Goal: Task Accomplishment & Management: Use online tool/utility

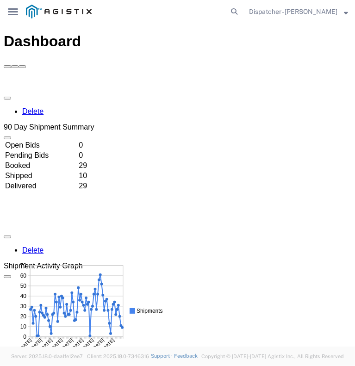
click at [15, 8] on icon "main_menu Created with Sketch." at bounding box center [13, 11] width 10 height 7
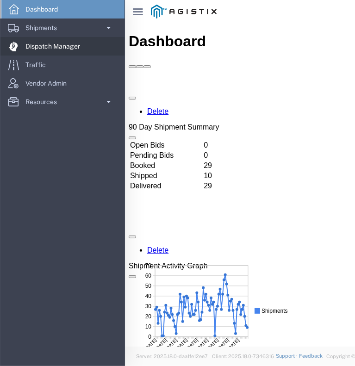
click at [39, 51] on span "Dispatch Manager" at bounding box center [55, 46] width 61 height 19
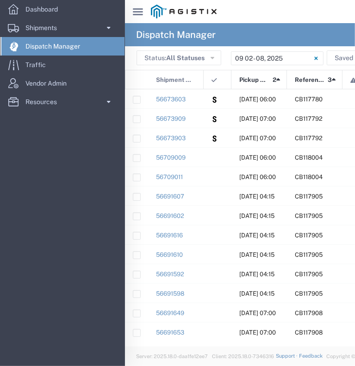
click at [141, 12] on icon at bounding box center [138, 11] width 10 height 7
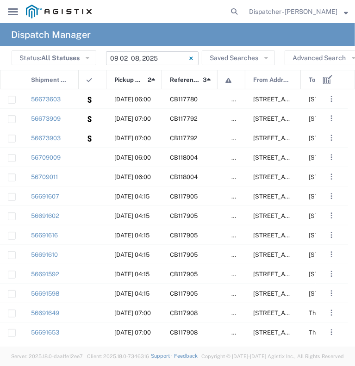
click at [146, 59] on input "09/02/2025 - 09/08/2025" at bounding box center [152, 58] width 93 height 14
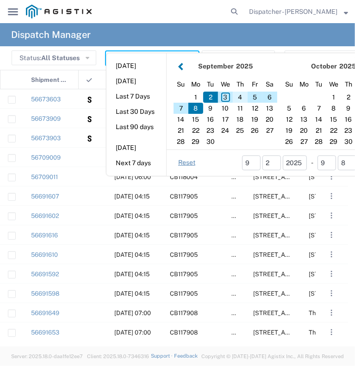
click at [239, 94] on div "4" at bounding box center [240, 97] width 15 height 11
type input "09/04/2025"
type input "09/04/2025 - 09/04/2025"
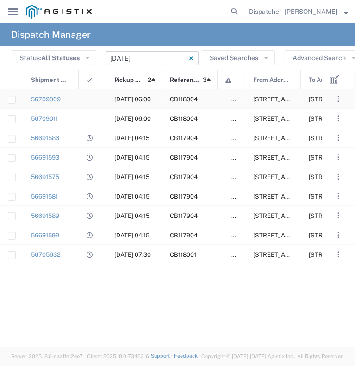
click at [98, 100] on div at bounding box center [93, 98] width 28 height 19
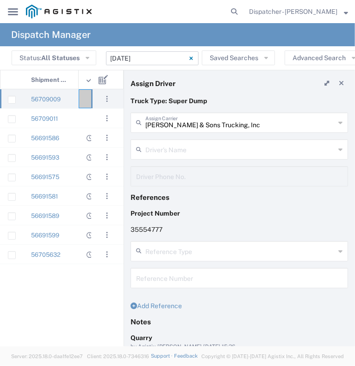
click at [183, 150] on input "text" at bounding box center [240, 149] width 190 height 16
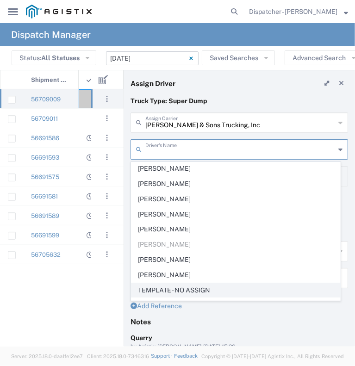
scroll to position [221, 0]
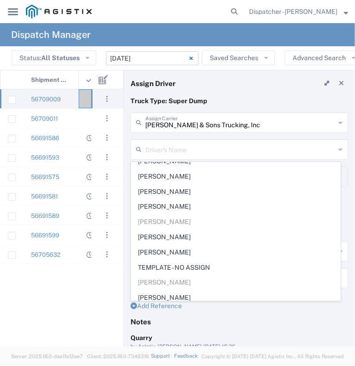
click at [86, 307] on div "56709011 09/04/2025, 06:00 CB118004 56691586 09/04/2025, 04:15 CB117904 5669159…" at bounding box center [45, 214] width 91 height 251
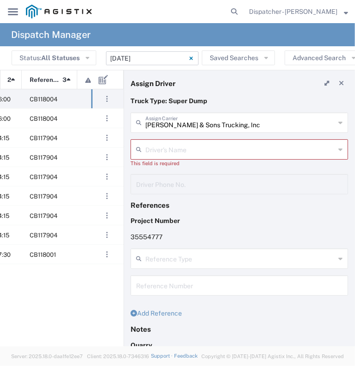
scroll to position [0, 0]
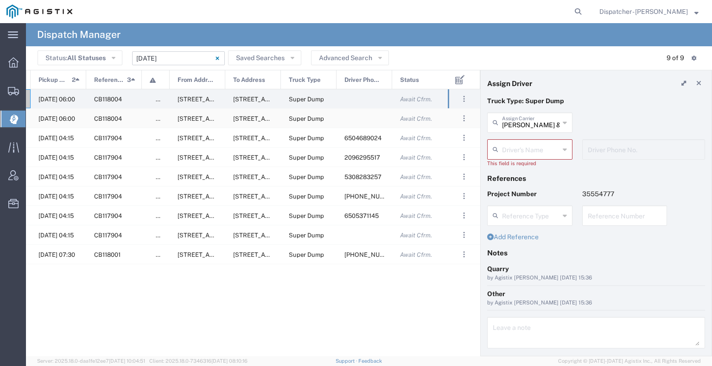
click at [355, 120] on div at bounding box center [364, 118] width 56 height 19
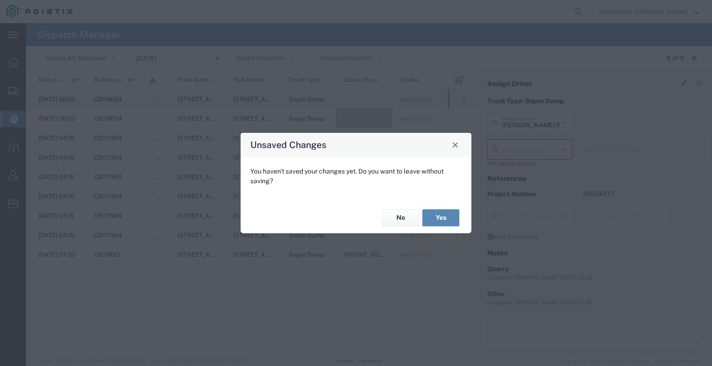
click at [430, 220] on button "Yes" at bounding box center [440, 218] width 37 height 17
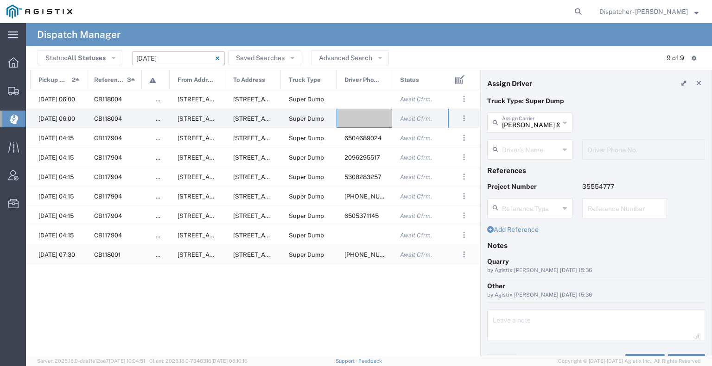
click at [140, 255] on div "CB118001" at bounding box center [114, 254] width 56 height 19
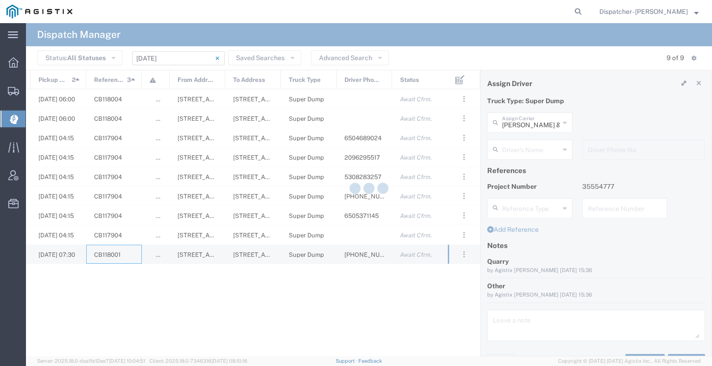
type input "Mike Riccobuano"
type input "916-346-6068"
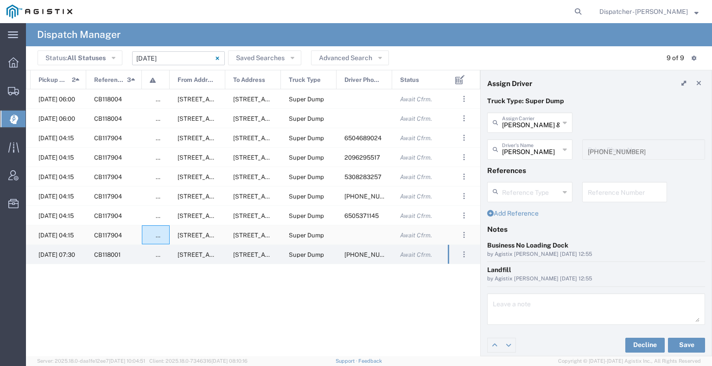
click at [142, 231] on div "false" at bounding box center [156, 235] width 28 height 19
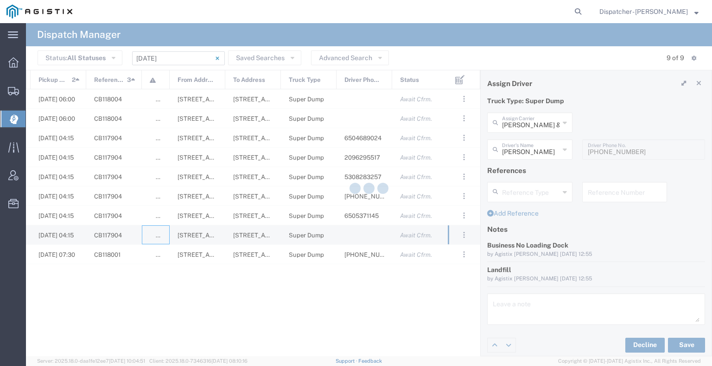
type input "Vasile Budean"
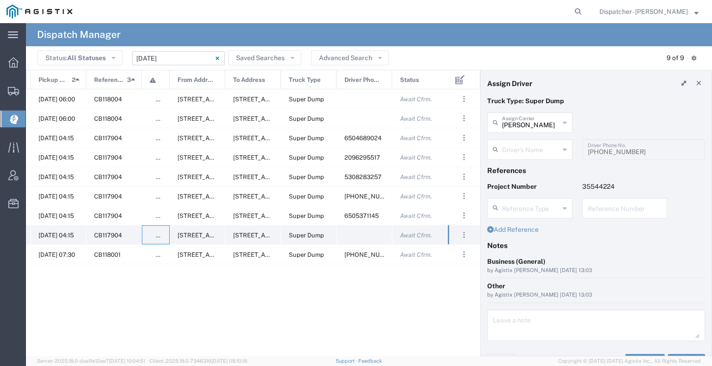
type input "Ovidiu Morar"
click at [145, 214] on div "false" at bounding box center [156, 215] width 28 height 19
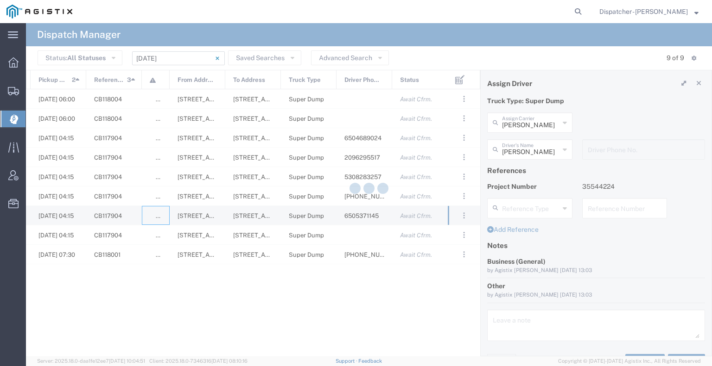
type input "E.P.A. Trucking"
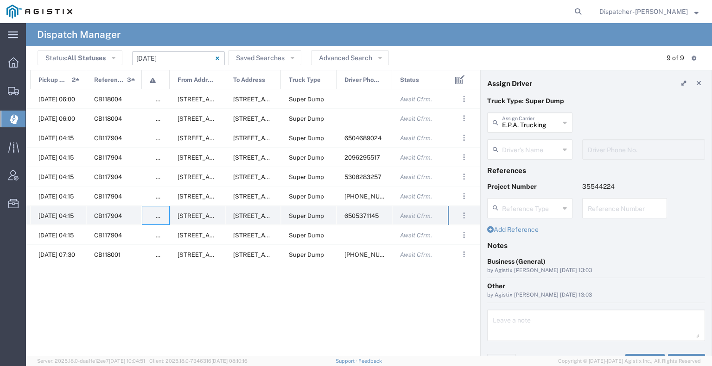
type input "Olegario Ramirez"
type input "6505371145"
click at [143, 201] on div "false" at bounding box center [156, 196] width 28 height 19
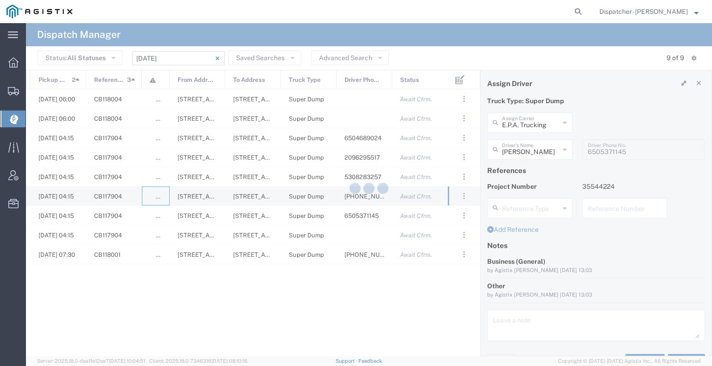
type input "Jorge Ramirez"
type input "650-384-1848"
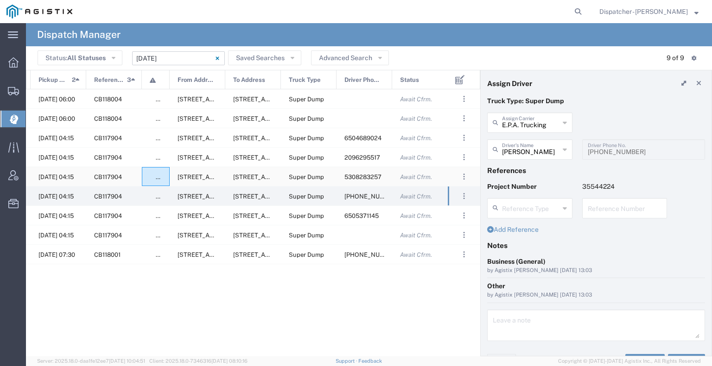
click at [142, 184] on div "false" at bounding box center [156, 176] width 28 height 19
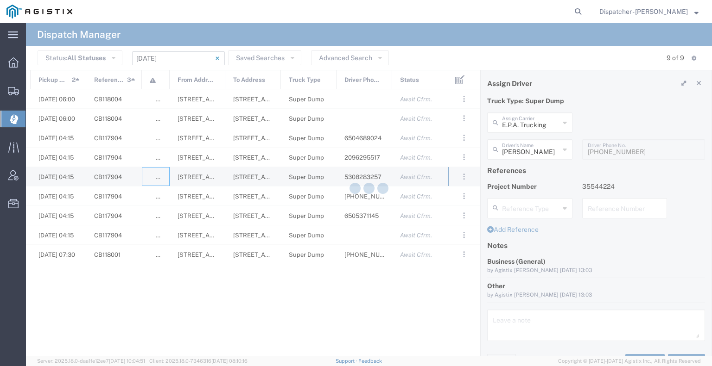
type input "Ahmed & Sons Transport"
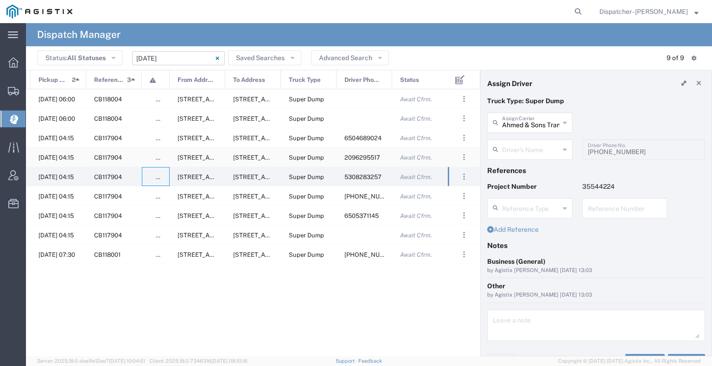
click at [143, 160] on div "false" at bounding box center [156, 157] width 28 height 19
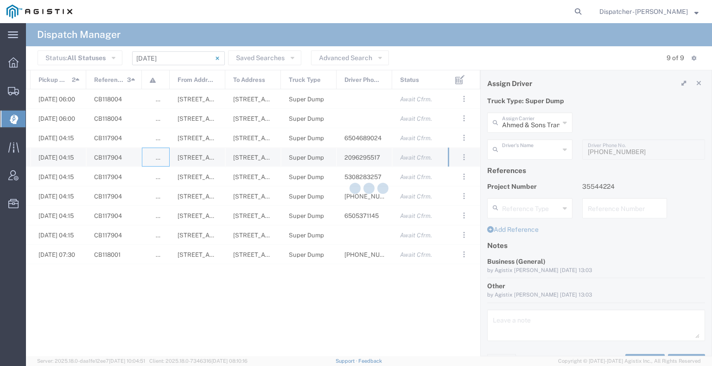
type input "Richard Russell"
type input "5308283257"
type input "Bowman & Sons Trucking, Inc"
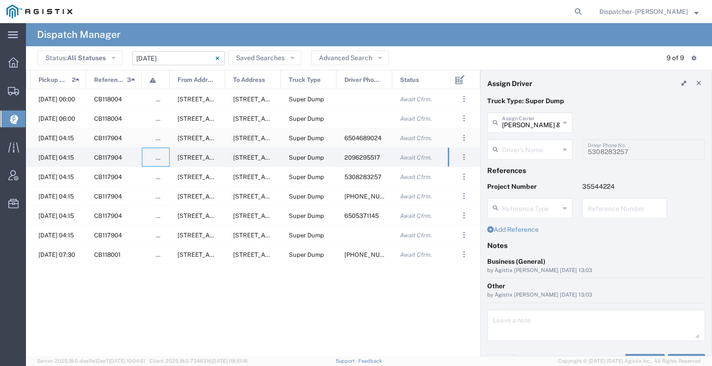
type input "Timothy Eure"
type input "2096295517"
click at [142, 139] on div "false" at bounding box center [156, 137] width 28 height 19
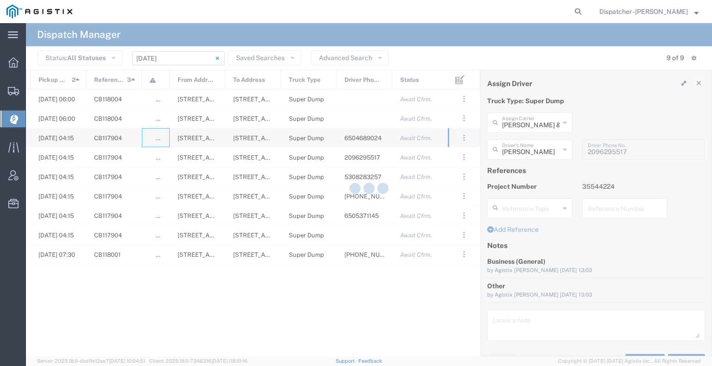
type input "E.P.A. Trucking"
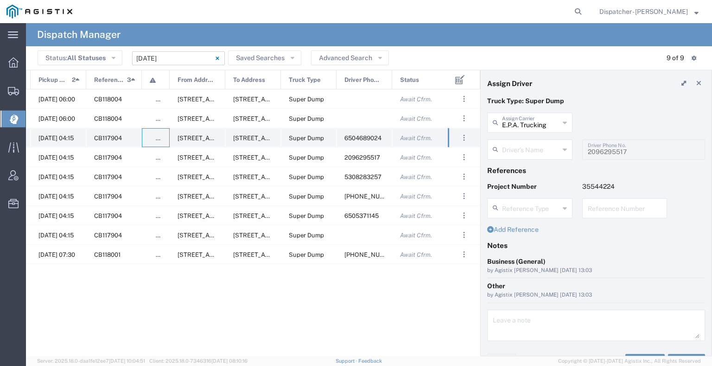
type input "Humberto Ramirez"
type input "6504689024"
